Goal: Task Accomplishment & Management: Use online tool/utility

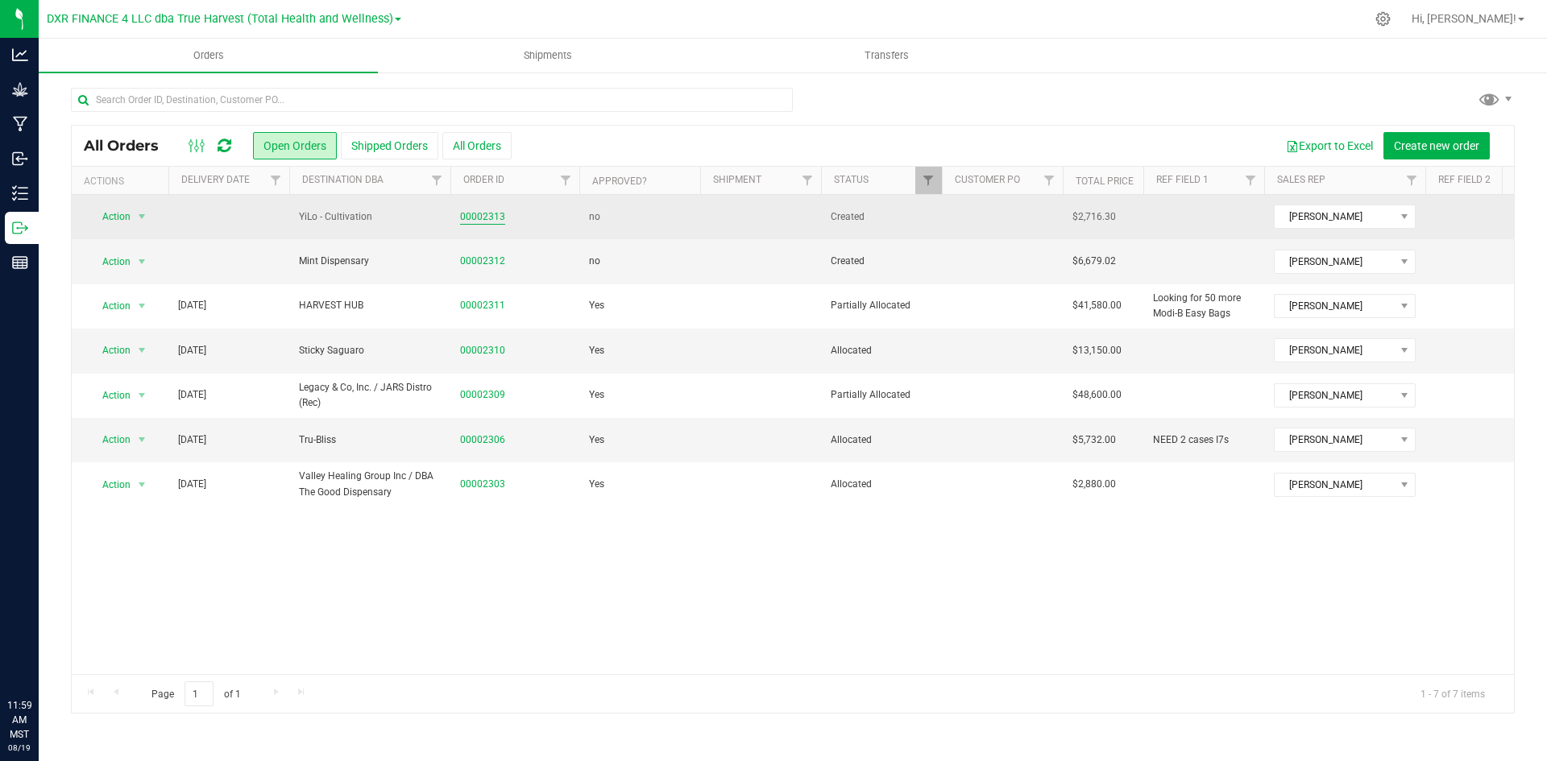
click at [471, 219] on link "00002313" at bounding box center [482, 216] width 45 height 15
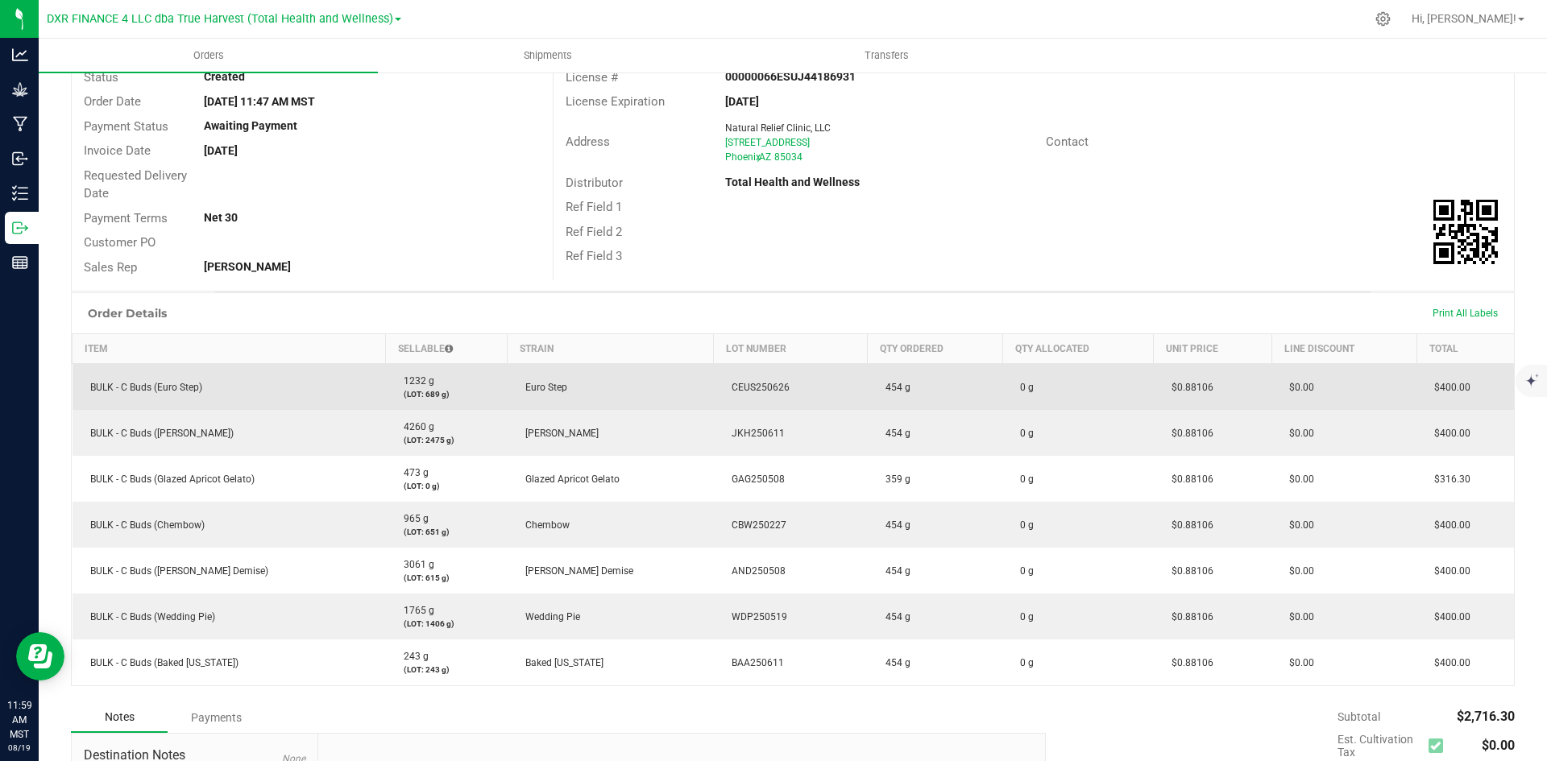
scroll to position [161, 0]
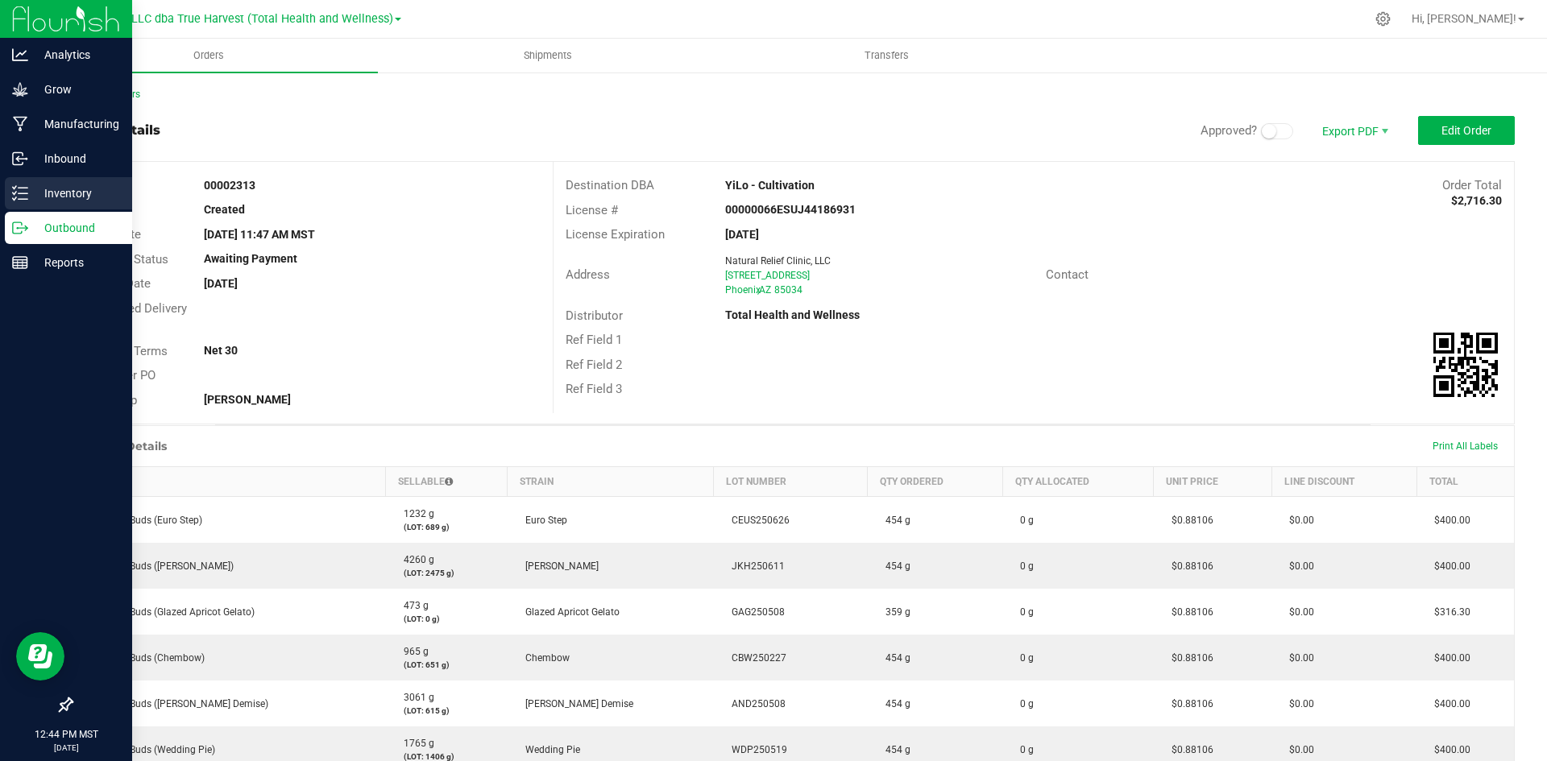
click at [13, 186] on icon at bounding box center [20, 193] width 16 height 16
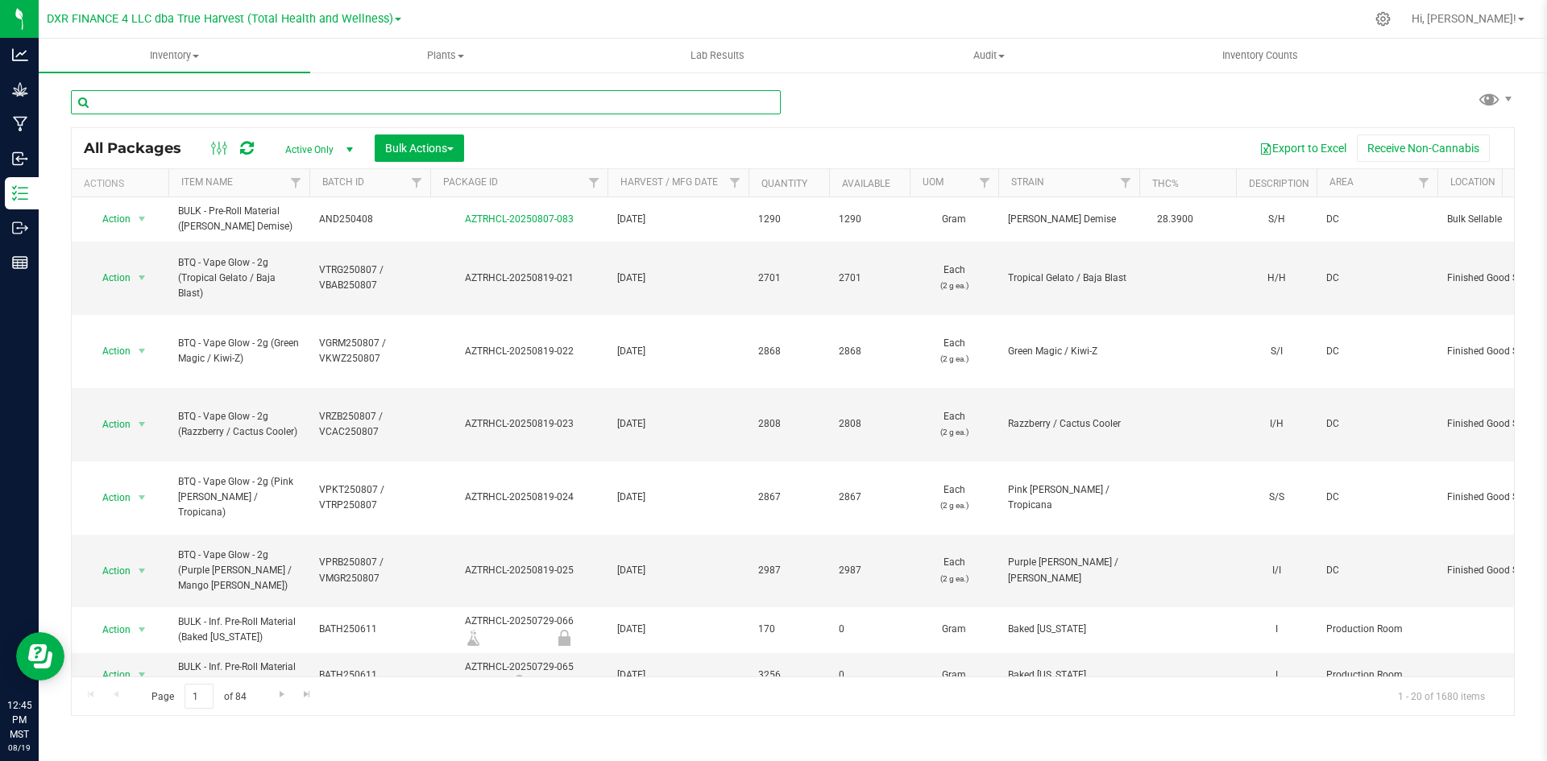
click at [206, 106] on input "text" at bounding box center [426, 102] width 710 height 24
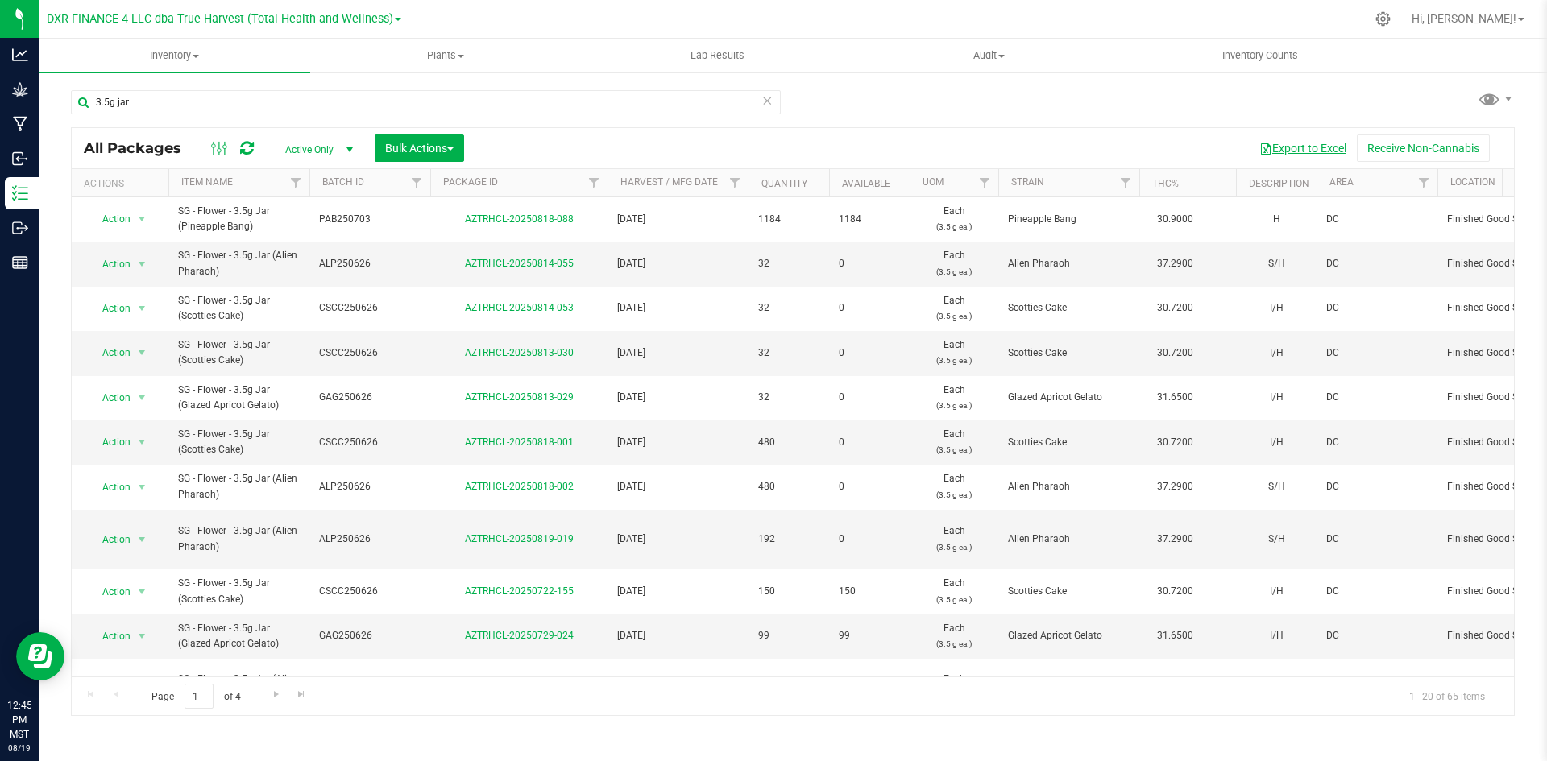
click at [1312, 137] on button "Export to Excel" at bounding box center [1303, 148] width 108 height 27
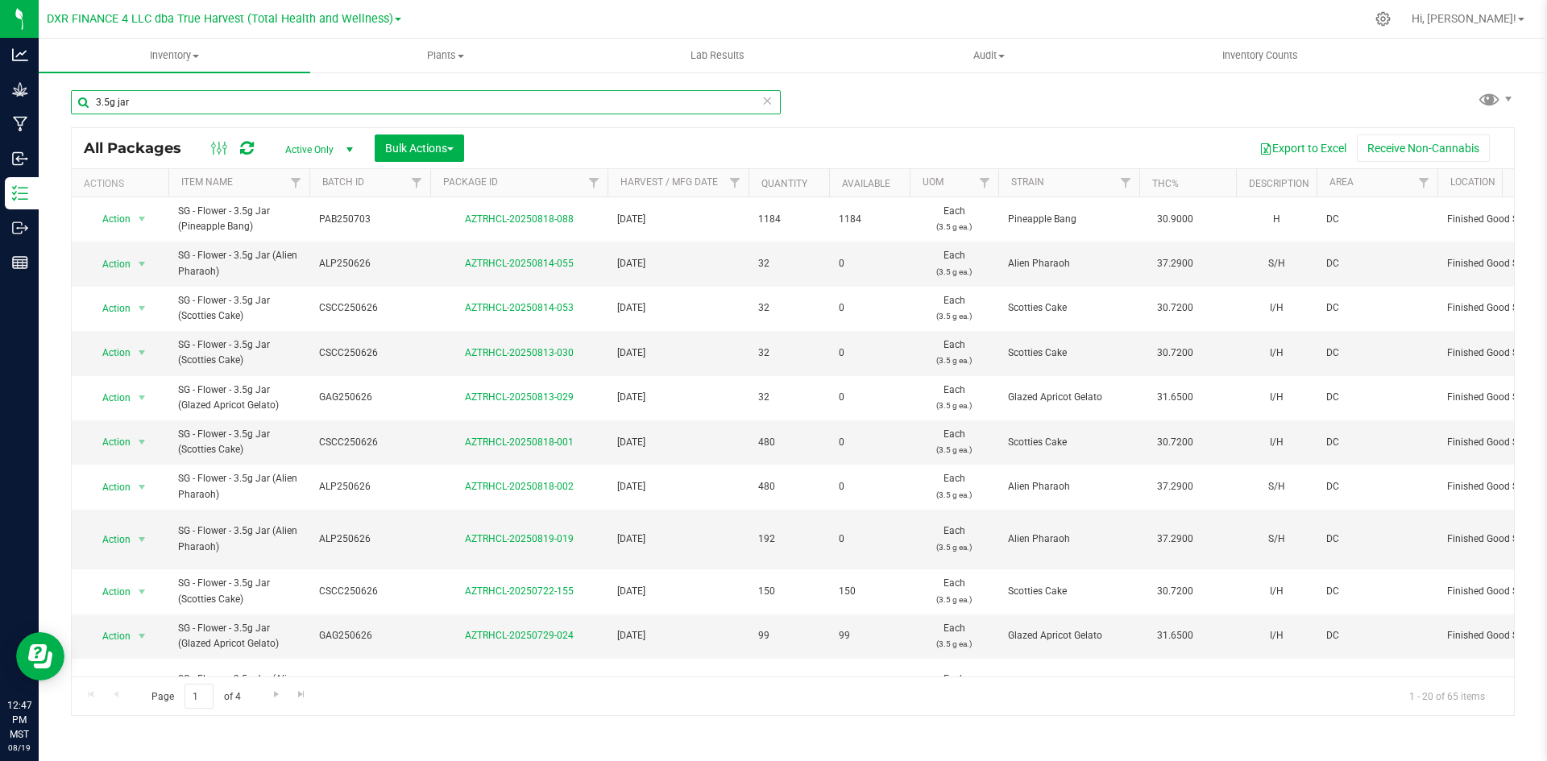
click at [335, 100] on input "3.5g jar" at bounding box center [426, 102] width 710 height 24
type input "sg - flower - 3.5g jar"
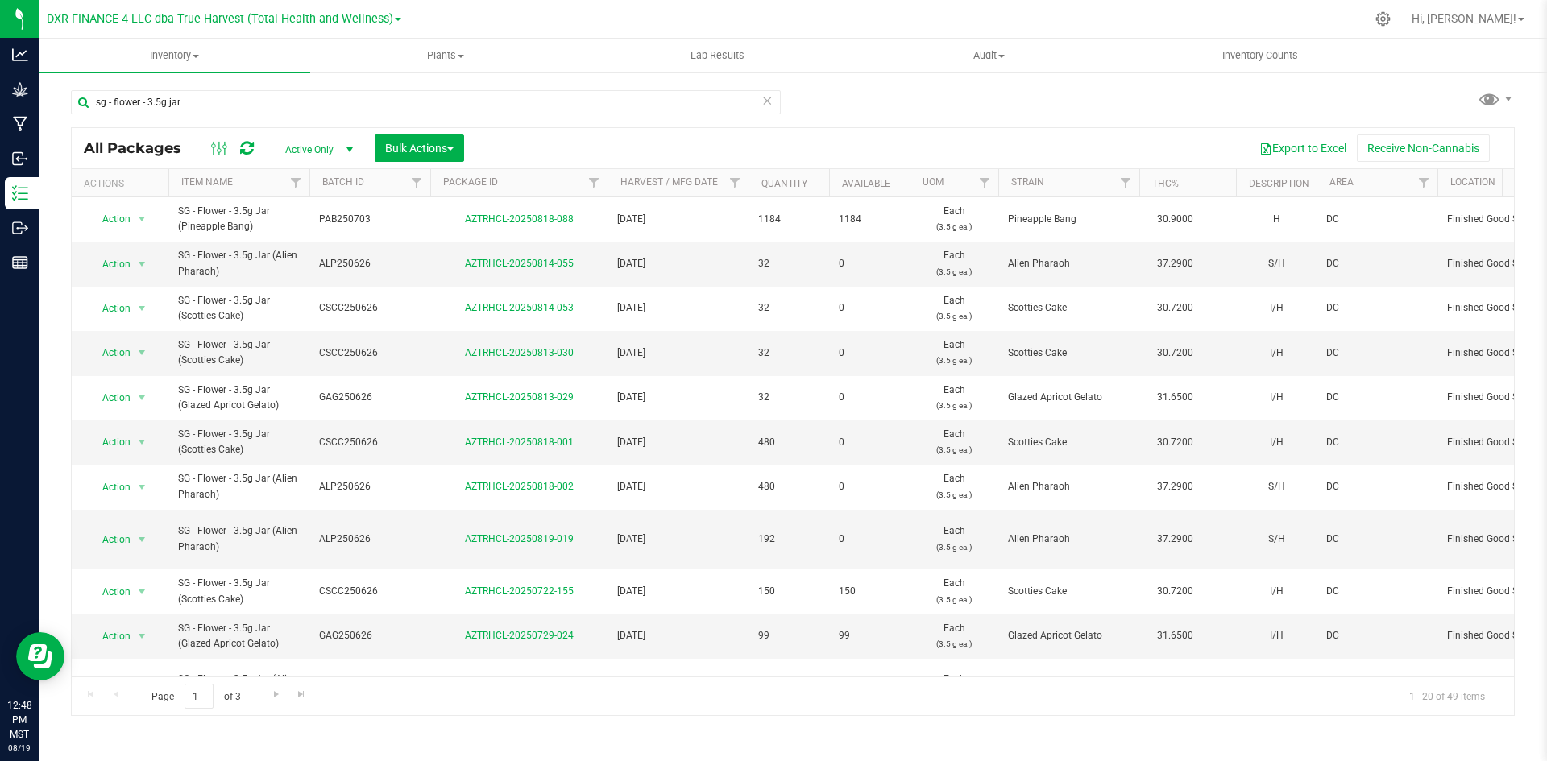
click at [901, 186] on th "Available" at bounding box center [869, 183] width 81 height 28
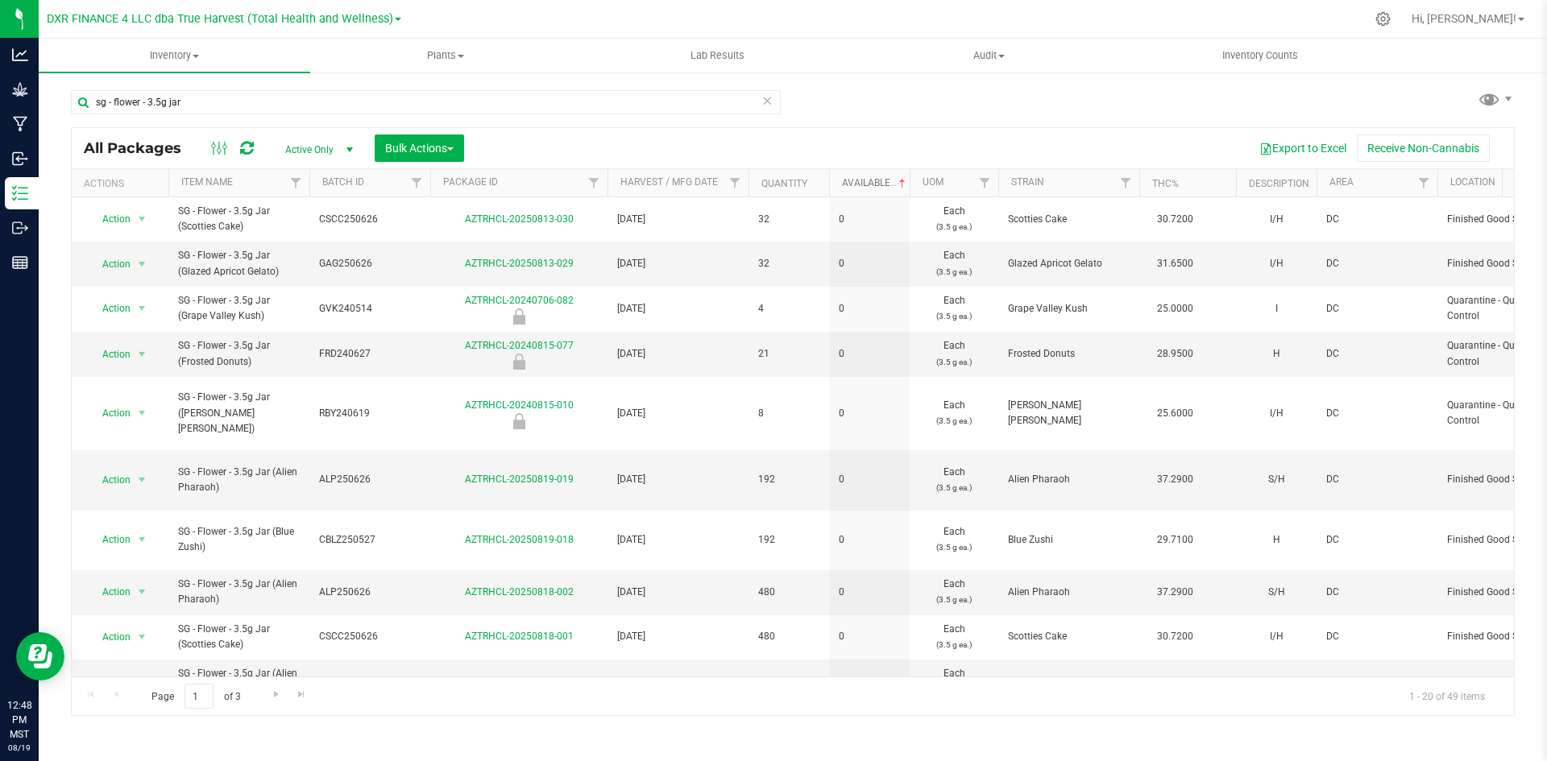
click at [901, 186] on span at bounding box center [902, 183] width 13 height 13
